Goal: Transaction & Acquisition: Purchase product/service

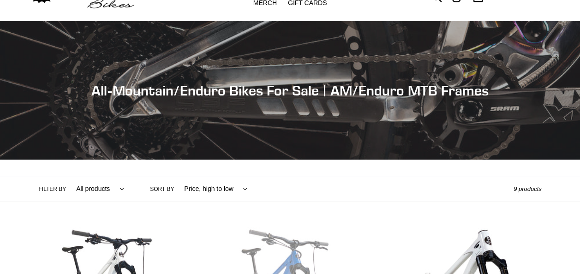
scroll to position [138, 0]
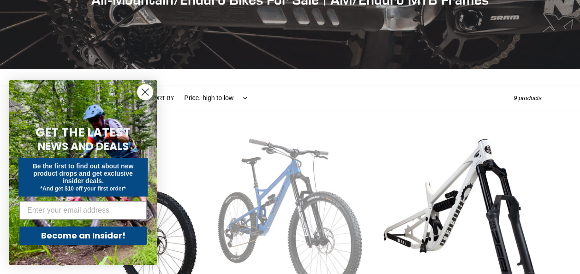
click at [148, 90] on circle "Close dialog" at bounding box center [144, 91] width 15 height 15
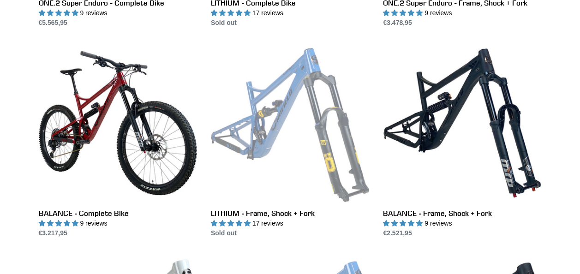
scroll to position [461, 0]
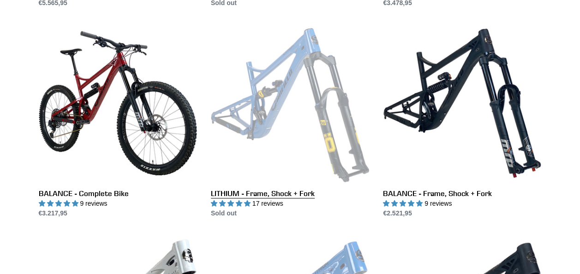
click at [274, 194] on link "LITHIUM - Frame, Shock + Fork" at bounding box center [290, 121] width 158 height 194
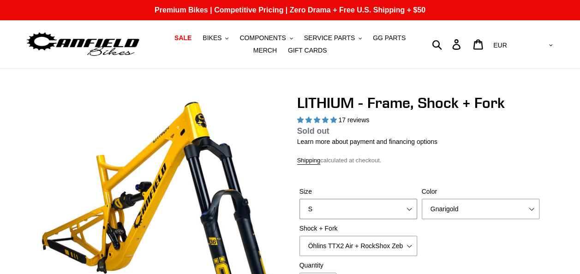
click at [409, 208] on select "S M L XL" at bounding box center [358, 209] width 118 height 20
select select "M"
click at [299, 199] on select "S M L XL" at bounding box center [358, 209] width 118 height 20
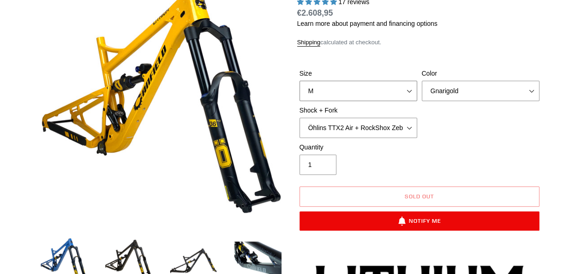
scroll to position [138, 0]
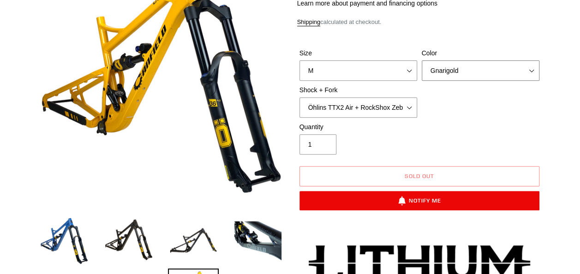
click at [533, 69] on select "Gnarigold Blue Velvet Stealth Black" at bounding box center [480, 70] width 118 height 20
click at [410, 107] on select "Öhlins TTX2 Air + RockShox Zeb Ultimate 170mm Fox FLOAT X2 Factory + Fox 38 FLO…" at bounding box center [358, 107] width 118 height 20
click at [410, 106] on select "Öhlins TTX2 Air + RockShox Zeb Ultimate 170mm Fox FLOAT X2 Factory + Fox 38 FLO…" at bounding box center [358, 107] width 118 height 20
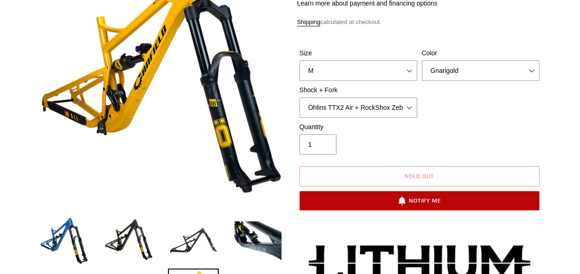
click at [442, 198] on button "Notify Me" at bounding box center [419, 200] width 240 height 19
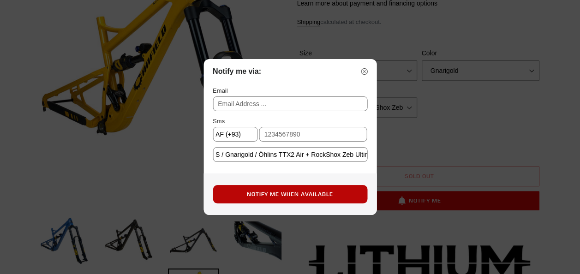
select select "EE"
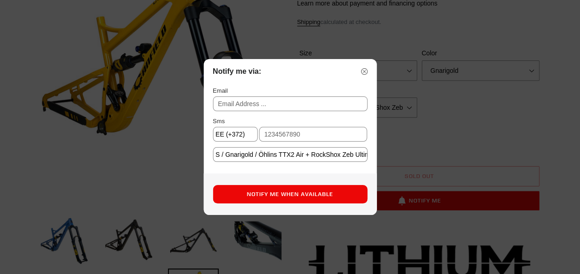
click at [362, 70] on img at bounding box center [364, 71] width 6 height 6
